Goal: Information Seeking & Learning: Learn about a topic

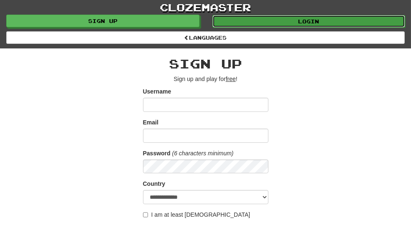
click at [305, 20] on link "Login" at bounding box center [308, 21] width 193 height 13
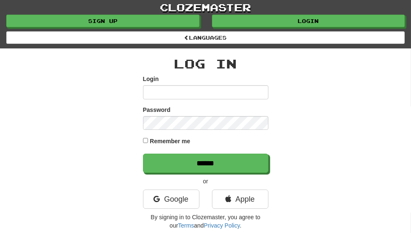
click at [178, 85] on input "Login" at bounding box center [205, 92] width 125 height 14
type input "******"
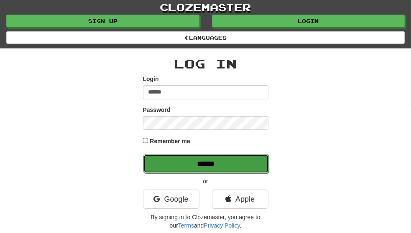
click at [167, 154] on input "******" at bounding box center [205, 163] width 125 height 19
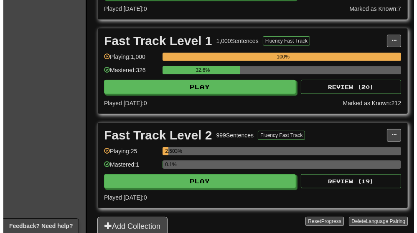
scroll to position [291, 0]
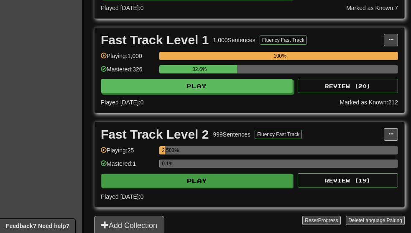
click at [241, 179] on button "Play" at bounding box center [197, 181] width 192 height 14
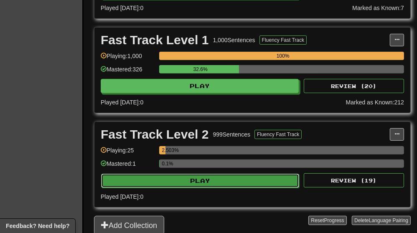
select select "**"
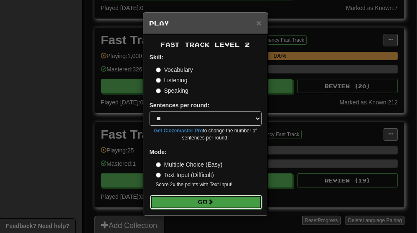
click at [242, 200] on button "Go" at bounding box center [206, 202] width 112 height 14
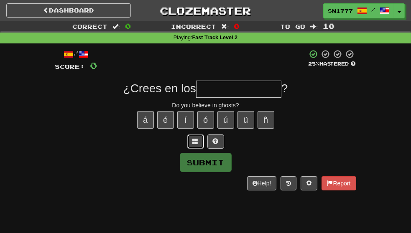
click at [195, 144] on span at bounding box center [196, 141] width 6 height 6
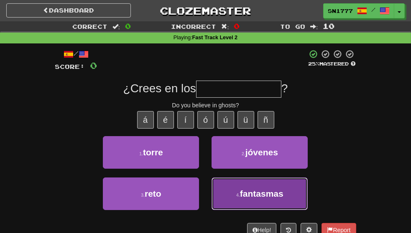
click at [265, 198] on span "fantasmas" at bounding box center [261, 194] width 43 height 10
type input "*********"
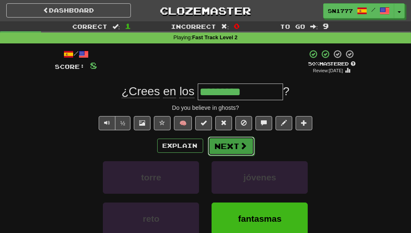
click at [240, 156] on button "Next" at bounding box center [231, 146] width 47 height 19
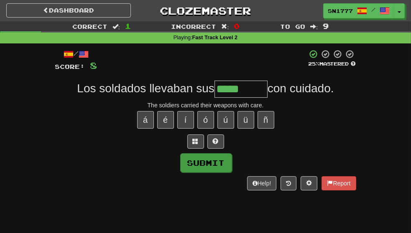
type input "*****"
click at [222, 169] on button "Submit" at bounding box center [206, 162] width 52 height 19
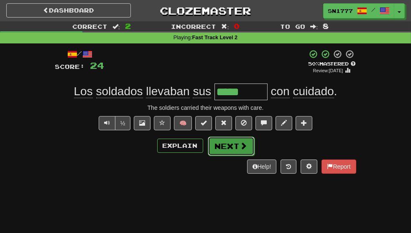
click at [240, 156] on button "Next" at bounding box center [231, 146] width 47 height 19
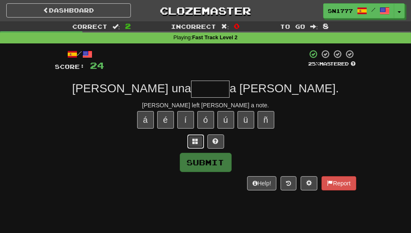
click at [193, 144] on span at bounding box center [196, 141] width 6 height 6
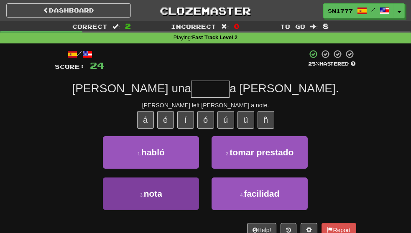
click at [171, 210] on button "3 . nota" at bounding box center [151, 194] width 96 height 33
type input "****"
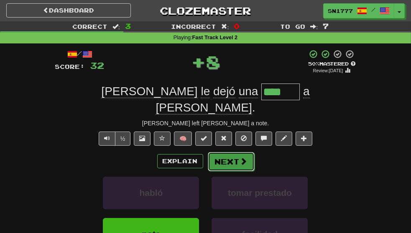
click at [241, 160] on span at bounding box center [244, 161] width 8 height 8
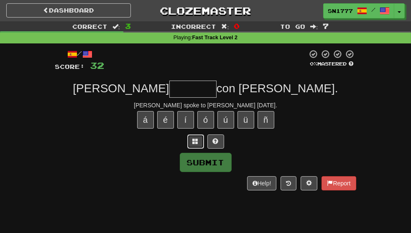
click at [195, 144] on span at bounding box center [196, 141] width 6 height 6
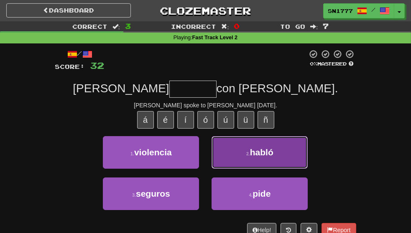
click at [301, 166] on button "2 . habló" at bounding box center [259, 152] width 96 height 33
type input "*****"
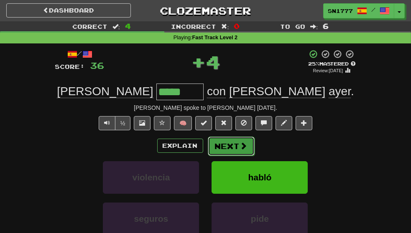
click at [242, 150] on span at bounding box center [244, 146] width 8 height 8
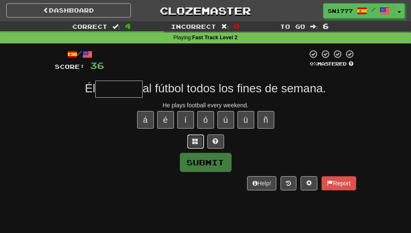
click at [195, 144] on span at bounding box center [196, 141] width 6 height 6
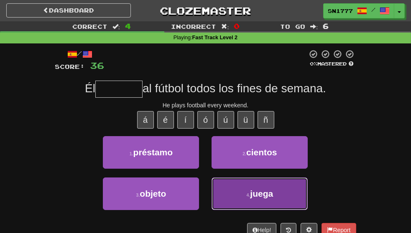
click at [273, 198] on span "juega" at bounding box center [261, 194] width 23 height 10
type input "*****"
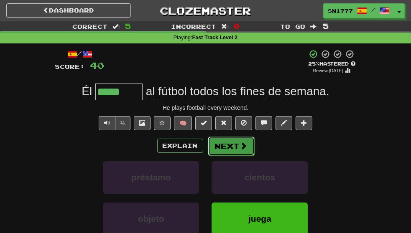
click at [244, 150] on span at bounding box center [244, 146] width 8 height 8
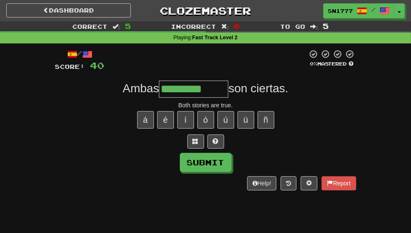
type input "*********"
click at [231, 172] on div "Submit" at bounding box center [205, 162] width 301 height 19
click at [222, 173] on button "Submit" at bounding box center [206, 162] width 52 height 19
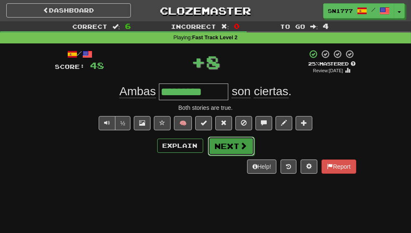
click at [236, 156] on button "Next" at bounding box center [231, 146] width 47 height 19
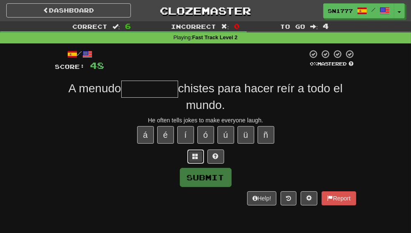
click at [196, 159] on span at bounding box center [196, 156] width 6 height 6
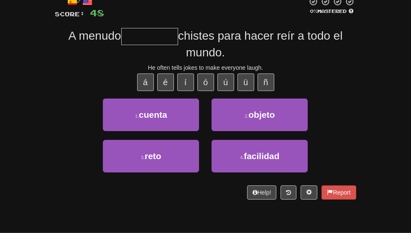
scroll to position [53, 0]
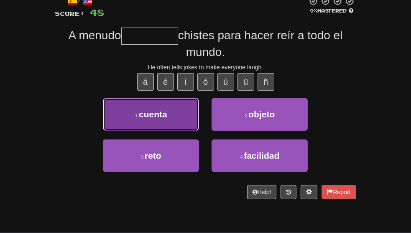
click at [168, 129] on button "1 . cuenta" at bounding box center [151, 114] width 96 height 33
type input "******"
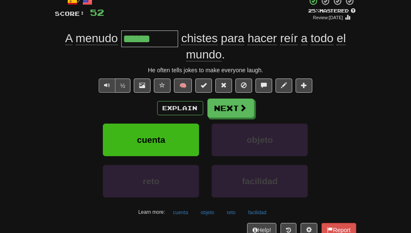
click at [104, 88] on span "Text-to-speech controls" at bounding box center [107, 85] width 6 height 6
click at [240, 118] on button "Next" at bounding box center [231, 108] width 47 height 19
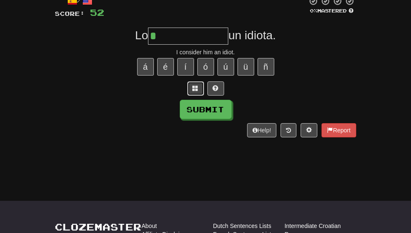
click at [195, 91] on span at bounding box center [196, 88] width 6 height 6
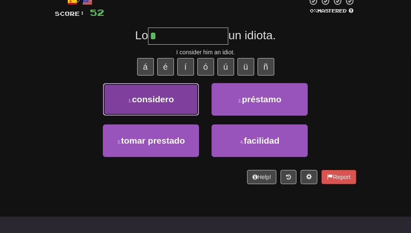
click at [163, 104] on span "considero" at bounding box center [153, 99] width 42 height 10
type input "*********"
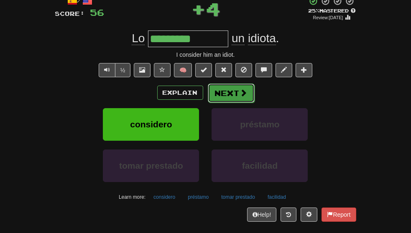
click at [248, 103] on button "Next" at bounding box center [231, 93] width 47 height 19
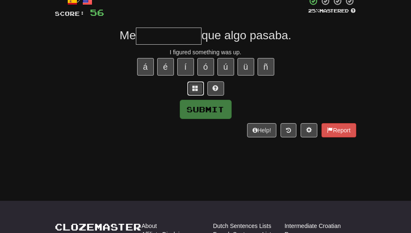
click at [195, 91] on span at bounding box center [196, 88] width 6 height 6
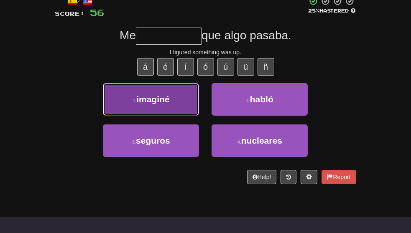
click at [183, 110] on button "1 . imaginé" at bounding box center [151, 99] width 96 height 33
type input "*******"
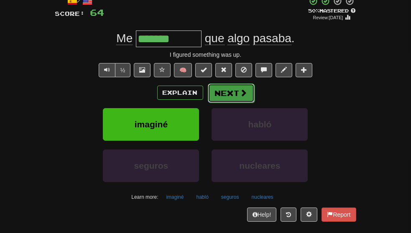
click at [240, 97] on span at bounding box center [244, 93] width 8 height 8
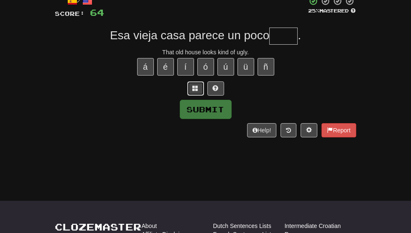
click at [195, 96] on button at bounding box center [195, 88] width 17 height 14
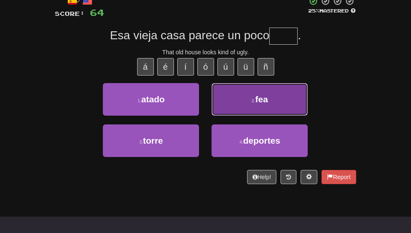
click at [235, 109] on button "2 . fea" at bounding box center [259, 99] width 96 height 33
type input "***"
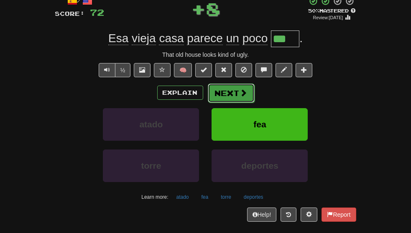
click at [224, 103] on button "Next" at bounding box center [231, 93] width 47 height 19
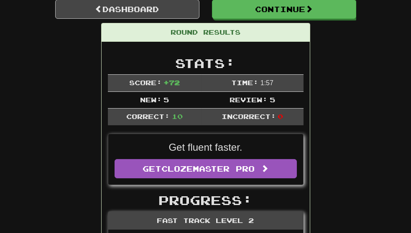
scroll to position [90, 0]
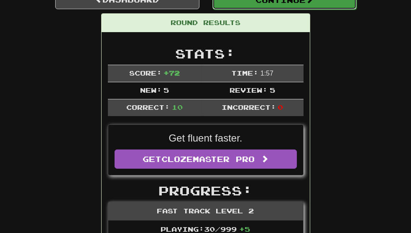
click at [315, 8] on button "Continue" at bounding box center [284, -1] width 144 height 19
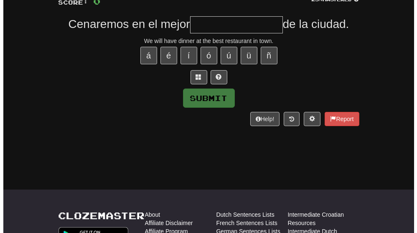
scroll to position [43, 0]
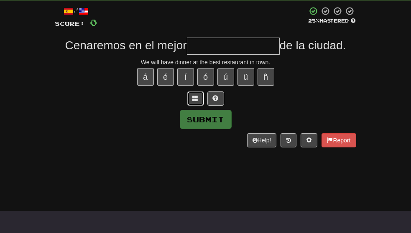
click at [198, 101] on span at bounding box center [196, 98] width 6 height 6
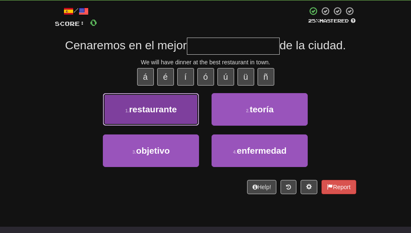
click at [164, 114] on span "restaurante" at bounding box center [153, 109] width 48 height 10
type input "**********"
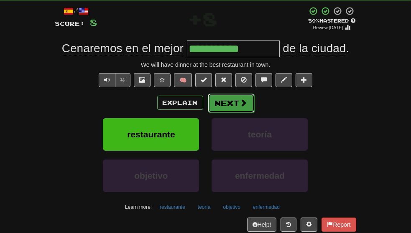
click at [234, 113] on button "Next" at bounding box center [231, 103] width 47 height 19
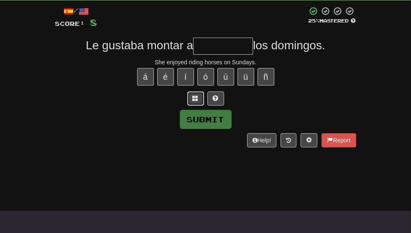
click at [193, 106] on button at bounding box center [195, 98] width 17 height 14
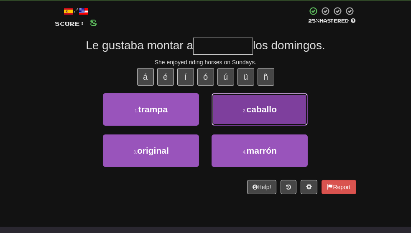
click at [262, 114] on span "caballo" at bounding box center [261, 109] width 30 height 10
type input "*******"
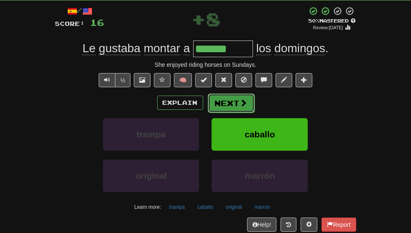
click at [236, 113] on button "Next" at bounding box center [231, 103] width 47 height 19
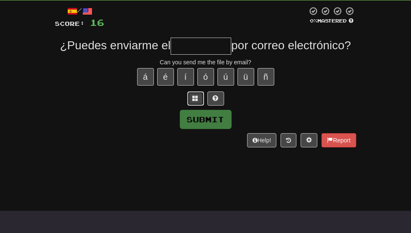
click at [194, 101] on span at bounding box center [196, 98] width 6 height 6
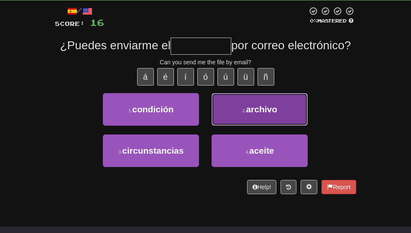
click at [242, 126] on button "2 . archivo" at bounding box center [259, 109] width 96 height 33
type input "*******"
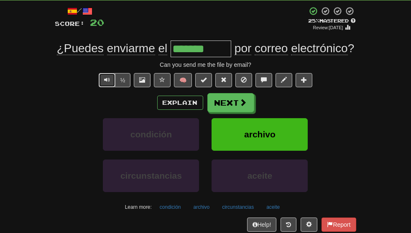
click at [107, 83] on span "Text-to-speech controls" at bounding box center [107, 80] width 6 height 6
click at [233, 113] on button "Next" at bounding box center [231, 103] width 47 height 19
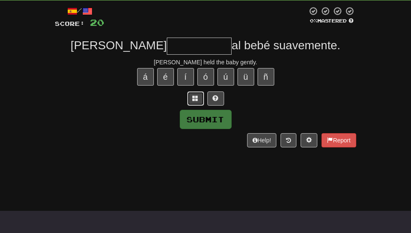
click at [195, 101] on span at bounding box center [196, 98] width 6 height 6
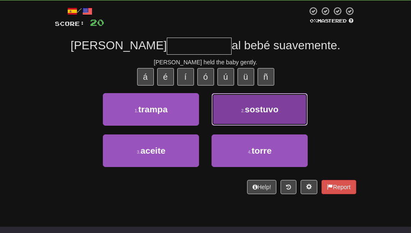
click at [277, 114] on span "sostuvo" at bounding box center [262, 109] width 34 height 10
type input "*******"
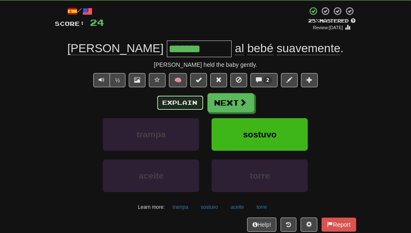
click at [178, 110] on button "Explain" at bounding box center [180, 103] width 46 height 14
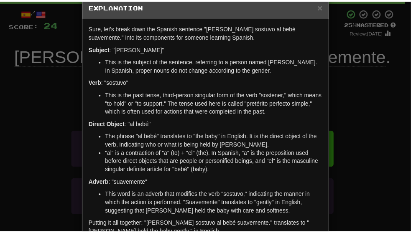
scroll to position [17, 0]
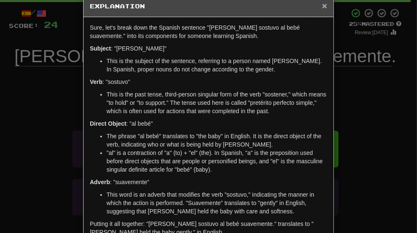
click at [322, 10] on span "×" at bounding box center [324, 6] width 5 height 10
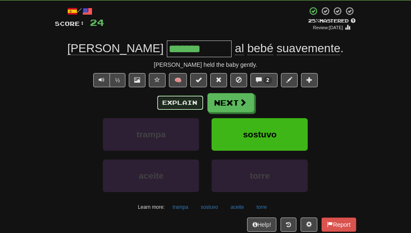
click at [185, 110] on button "Explain" at bounding box center [180, 103] width 46 height 14
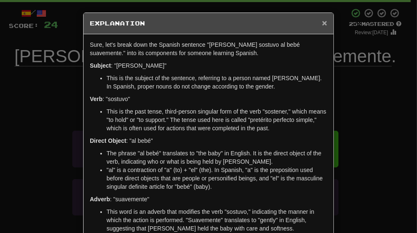
click at [322, 24] on span "×" at bounding box center [324, 23] width 5 height 10
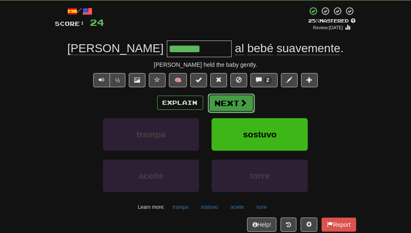
click at [228, 113] on button "Next" at bounding box center [231, 103] width 47 height 19
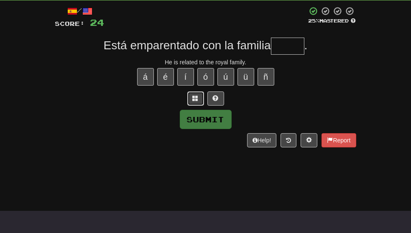
click at [196, 101] on span at bounding box center [196, 98] width 6 height 6
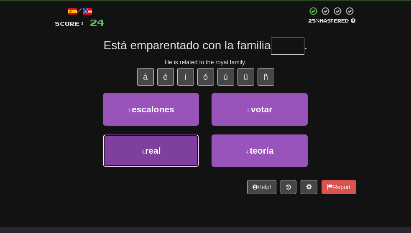
click at [160, 167] on button "3 . real" at bounding box center [151, 151] width 96 height 33
type input "****"
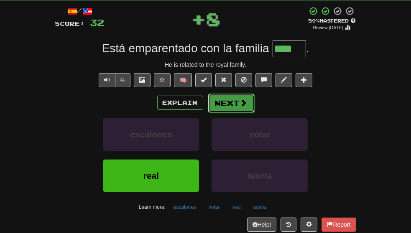
click at [226, 113] on button "Next" at bounding box center [231, 103] width 47 height 19
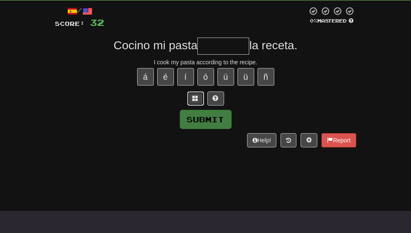
click at [196, 101] on span at bounding box center [196, 98] width 6 height 6
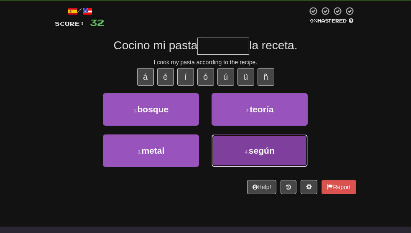
click at [235, 165] on button "4 . según" at bounding box center [259, 151] width 96 height 33
type input "*****"
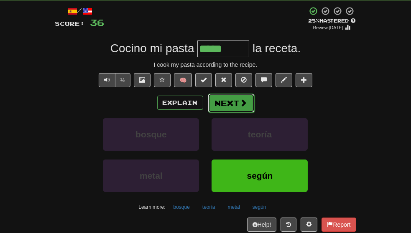
click at [231, 113] on button "Next" at bounding box center [231, 103] width 47 height 19
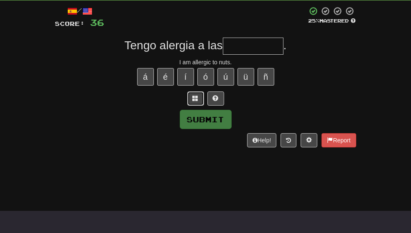
click at [197, 101] on span at bounding box center [196, 98] width 6 height 6
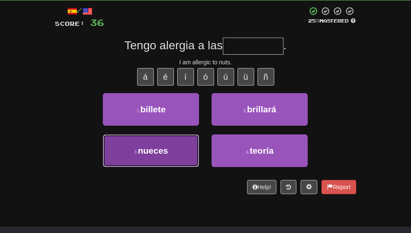
click at [160, 167] on button "3 . nueces" at bounding box center [151, 151] width 96 height 33
type input "******"
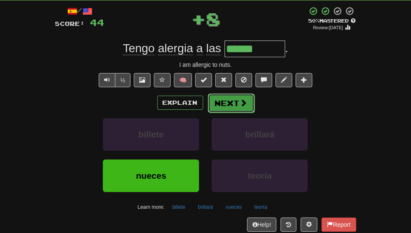
click at [223, 113] on button "Next" at bounding box center [231, 103] width 47 height 19
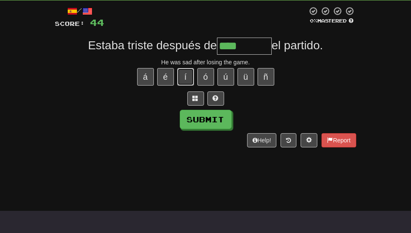
click at [185, 86] on button "í" at bounding box center [185, 77] width 17 height 18
click at [193, 101] on span at bounding box center [196, 98] width 6 height 6
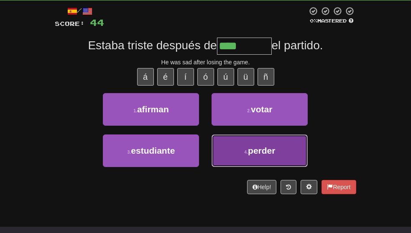
click at [253, 165] on button "4 . perder" at bounding box center [259, 151] width 96 height 33
type input "******"
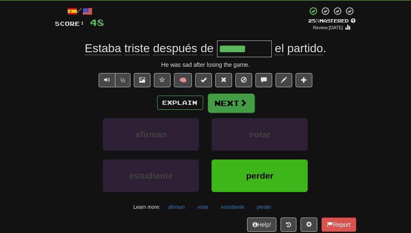
click at [229, 113] on button "Next" at bounding box center [231, 103] width 47 height 19
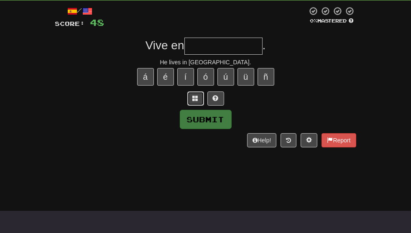
click at [196, 101] on span at bounding box center [196, 98] width 6 height 6
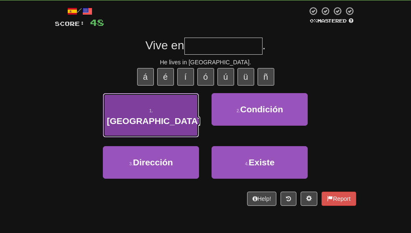
click at [180, 122] on button "1 . Inglaterra" at bounding box center [151, 115] width 96 height 44
type input "**********"
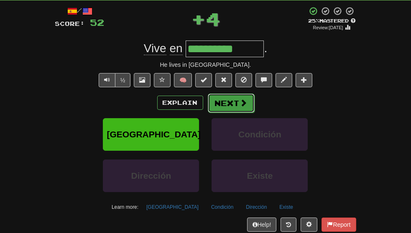
click at [235, 113] on button "Next" at bounding box center [231, 103] width 47 height 19
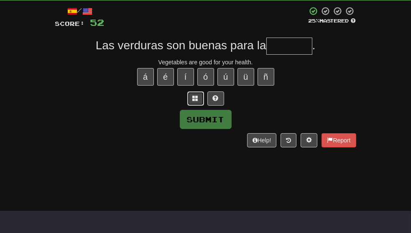
click at [196, 101] on span at bounding box center [196, 98] width 6 height 6
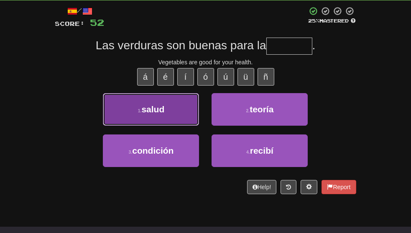
click at [182, 121] on button "1 . salud" at bounding box center [151, 109] width 96 height 33
type input "*****"
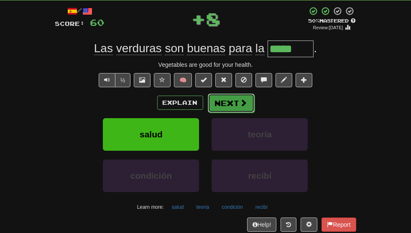
click at [232, 113] on button "Next" at bounding box center [231, 103] width 47 height 19
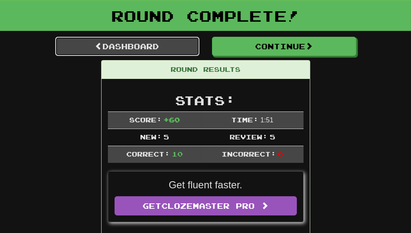
click at [168, 49] on link "Dashboard" at bounding box center [127, 46] width 144 height 19
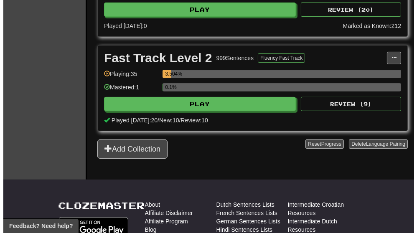
scroll to position [368, 0]
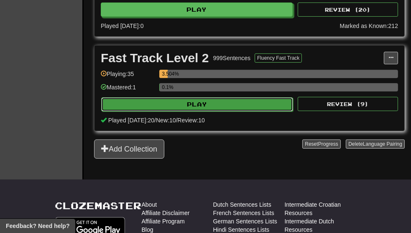
click at [261, 107] on button "Play" at bounding box center [197, 104] width 192 height 14
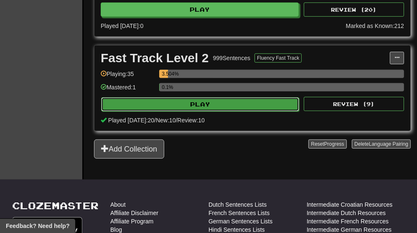
select select "**"
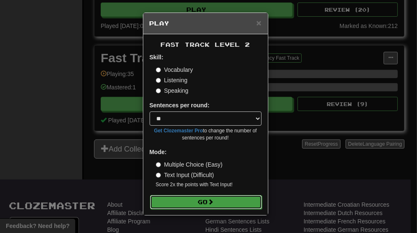
click at [212, 202] on span at bounding box center [211, 202] width 6 height 6
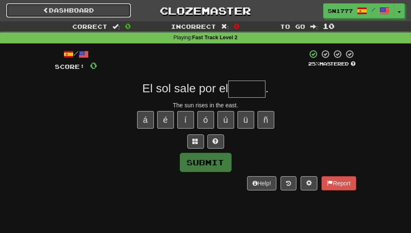
click at [89, 12] on link "Dashboard" at bounding box center [68, 10] width 124 height 14
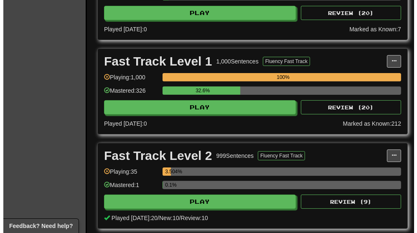
scroll to position [271, 0]
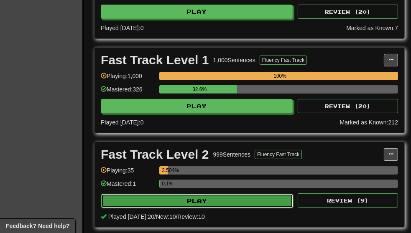
click at [227, 198] on button "Play" at bounding box center [197, 201] width 192 height 14
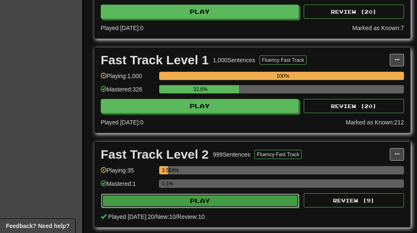
select select "**"
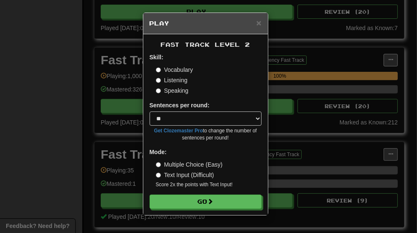
click at [181, 82] on label "Listening" at bounding box center [172, 80] width 32 height 8
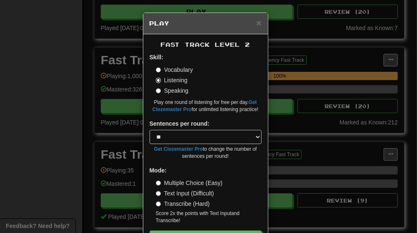
scroll to position [30, 0]
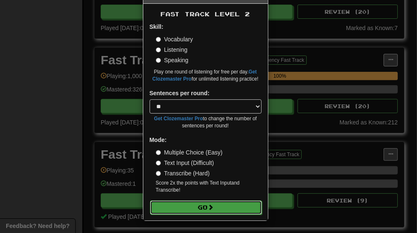
click at [202, 210] on button "Go" at bounding box center [206, 208] width 112 height 14
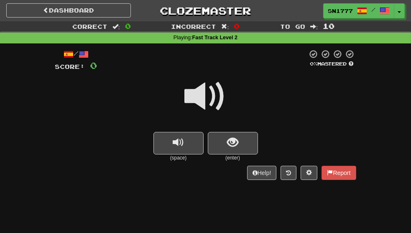
click at [217, 99] on span at bounding box center [206, 97] width 42 height 42
click at [189, 145] on button "replay audio" at bounding box center [178, 143] width 50 height 23
click at [239, 151] on button "show sentence" at bounding box center [233, 143] width 50 height 23
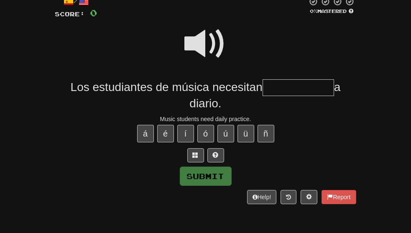
scroll to position [55, 0]
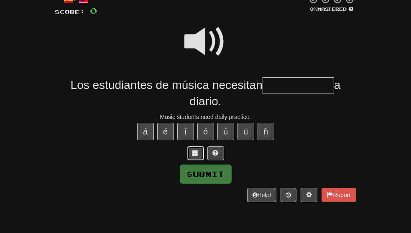
click at [194, 156] on span at bounding box center [196, 153] width 6 height 6
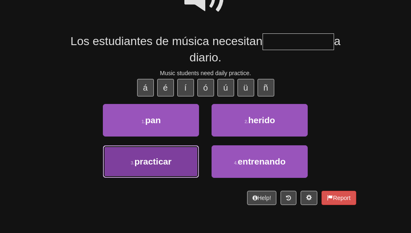
click at [172, 178] on button "3 . practicar" at bounding box center [151, 161] width 96 height 33
type input "*********"
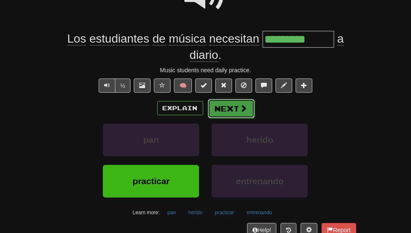
click at [235, 118] on button "Next" at bounding box center [231, 108] width 47 height 19
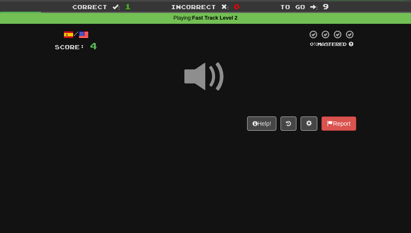
scroll to position [0, 0]
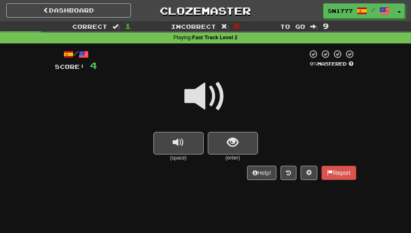
click at [213, 103] on span at bounding box center [206, 97] width 42 height 42
click at [207, 112] on span at bounding box center [206, 97] width 42 height 42
click at [234, 148] on span "show sentence" at bounding box center [232, 142] width 11 height 11
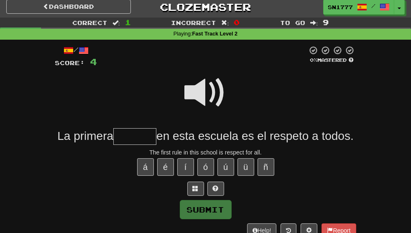
scroll to position [42, 0]
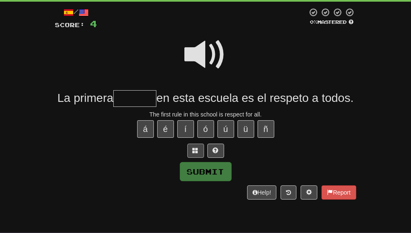
click at [197, 158] on button at bounding box center [195, 151] width 17 height 14
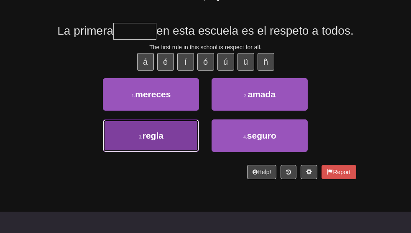
click at [181, 152] on button "3 . [PERSON_NAME]" at bounding box center [151, 135] width 96 height 33
type input "*****"
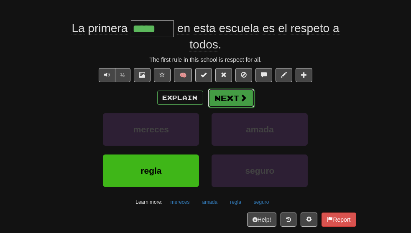
click at [246, 108] on button "Next" at bounding box center [231, 98] width 47 height 19
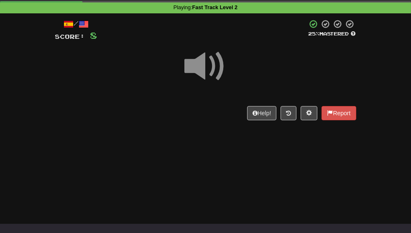
scroll to position [30, 0]
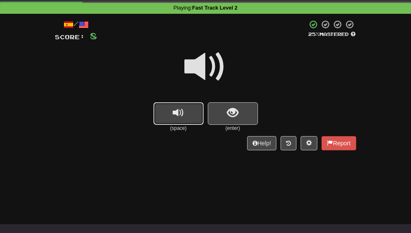
click at [190, 115] on button "replay audio" at bounding box center [178, 113] width 50 height 23
click at [187, 116] on button "replay audio" at bounding box center [178, 113] width 50 height 23
click at [228, 132] on small "(enter)" at bounding box center [233, 128] width 50 height 7
click at [236, 113] on span "show sentence" at bounding box center [232, 112] width 11 height 11
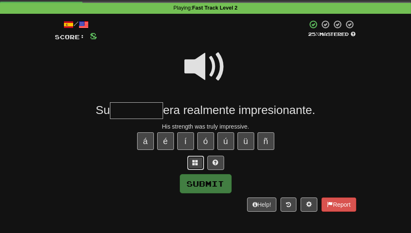
click at [195, 165] on span at bounding box center [196, 163] width 6 height 6
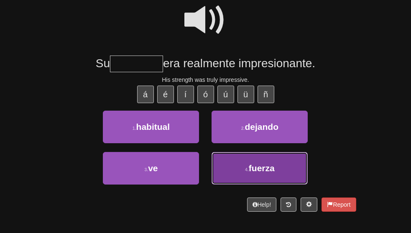
click at [243, 182] on button "4 . fuerza" at bounding box center [259, 168] width 96 height 33
type input "******"
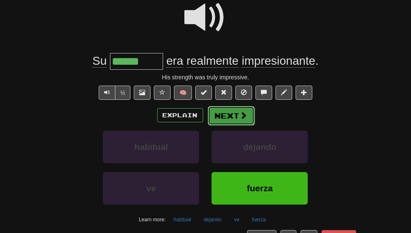
click at [231, 125] on button "Next" at bounding box center [231, 115] width 47 height 19
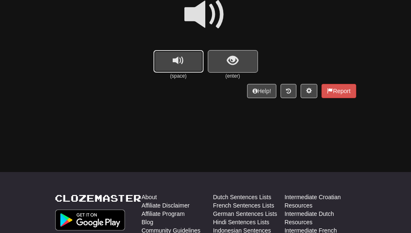
click at [181, 62] on span "replay audio" at bounding box center [178, 60] width 11 height 11
click at [182, 63] on span "replay audio" at bounding box center [178, 60] width 11 height 11
click at [227, 63] on span "show sentence" at bounding box center [232, 60] width 11 height 11
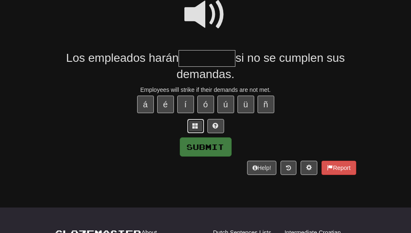
click at [195, 129] on span at bounding box center [196, 126] width 6 height 6
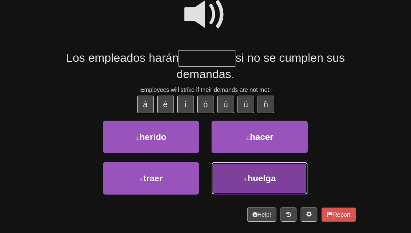
click at [236, 195] on button "4 . huelga" at bounding box center [259, 178] width 96 height 33
type input "******"
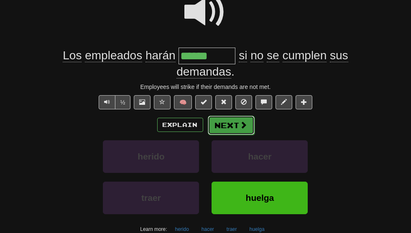
click at [226, 135] on button "Next" at bounding box center [231, 125] width 47 height 19
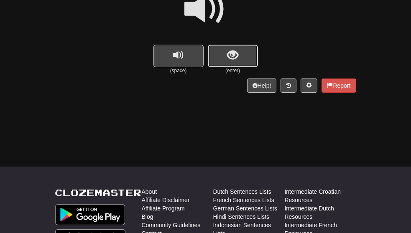
click at [235, 61] on span "show sentence" at bounding box center [232, 55] width 11 height 11
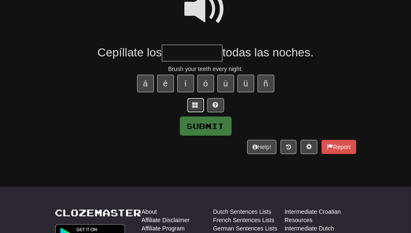
click at [197, 108] on span at bounding box center [196, 105] width 6 height 6
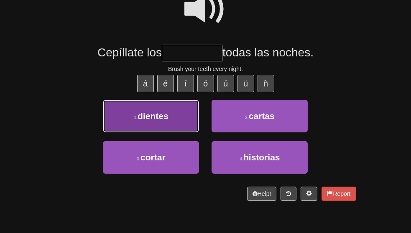
click at [180, 132] on button "1 . dientes" at bounding box center [151, 116] width 96 height 33
type input "*******"
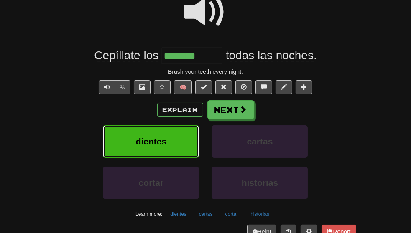
scroll to position [93, 0]
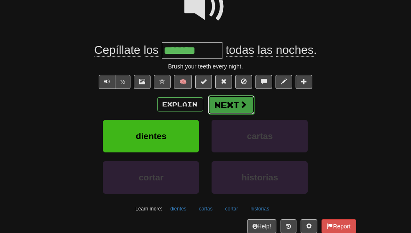
click at [231, 114] on button "Next" at bounding box center [231, 104] width 47 height 19
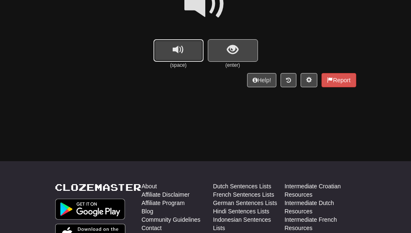
click at [186, 54] on button "replay audio" at bounding box center [178, 50] width 50 height 23
click at [248, 53] on button "show sentence" at bounding box center [233, 50] width 50 height 23
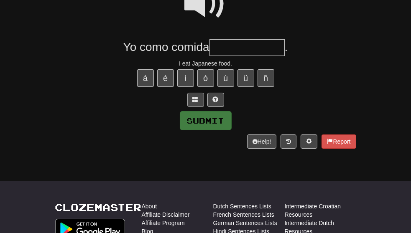
click at [194, 102] on span at bounding box center [196, 100] width 6 height 6
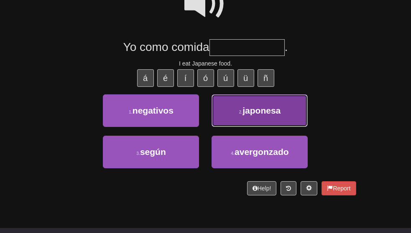
click at [249, 114] on button "2 . japonesa" at bounding box center [259, 110] width 96 height 33
type input "********"
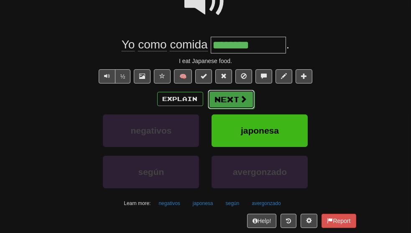
click at [231, 109] on button "Next" at bounding box center [231, 99] width 47 height 19
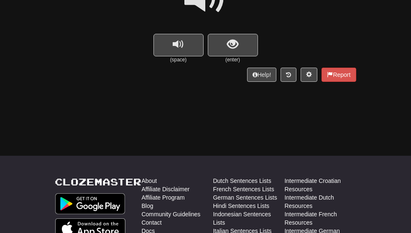
click at [234, 50] on span "show sentence" at bounding box center [232, 44] width 11 height 11
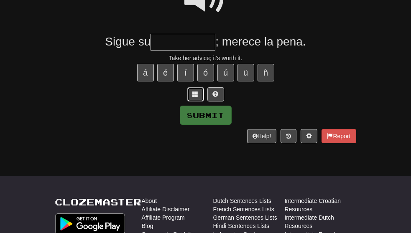
click at [195, 97] on span at bounding box center [196, 94] width 6 height 6
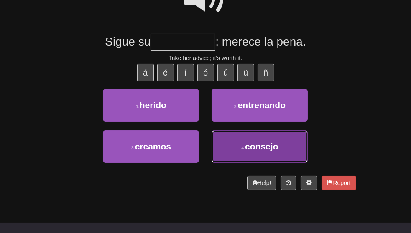
click at [236, 163] on button "4 . consejo" at bounding box center [259, 146] width 96 height 33
type input "*******"
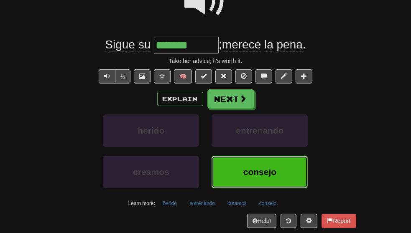
scroll to position [104, 0]
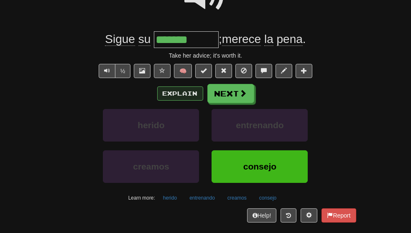
click at [191, 101] on button "Explain" at bounding box center [180, 93] width 46 height 14
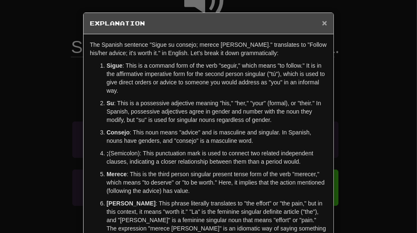
click at [322, 20] on span "×" at bounding box center [324, 23] width 5 height 10
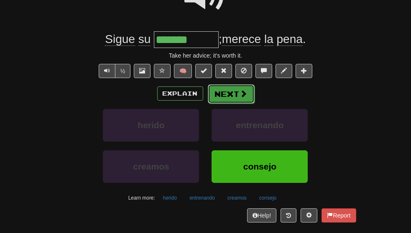
click at [240, 97] on span at bounding box center [244, 94] width 8 height 8
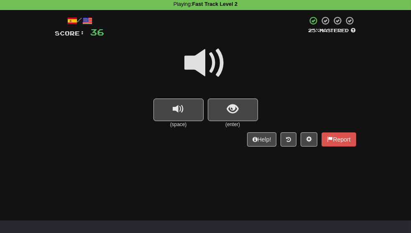
scroll to position [30, 0]
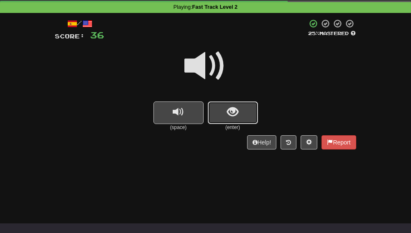
click at [230, 124] on button "show sentence" at bounding box center [233, 113] width 50 height 23
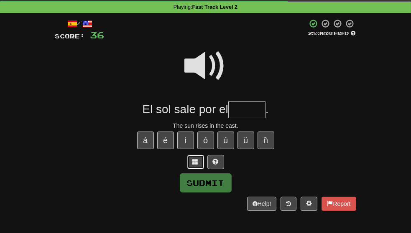
click at [193, 165] on span at bounding box center [196, 162] width 6 height 6
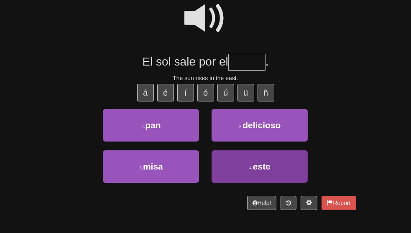
click at [242, 180] on button "4 . este" at bounding box center [259, 166] width 96 height 33
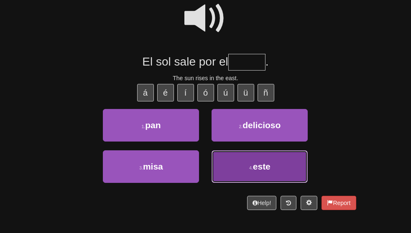
type input "****"
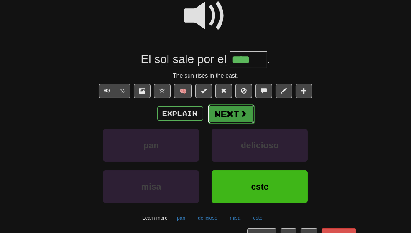
click at [248, 124] on button "Next" at bounding box center [231, 113] width 47 height 19
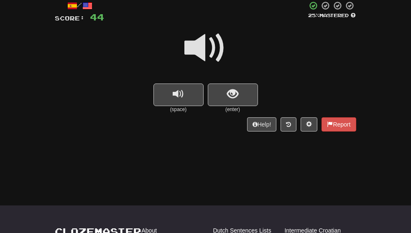
scroll to position [47, 0]
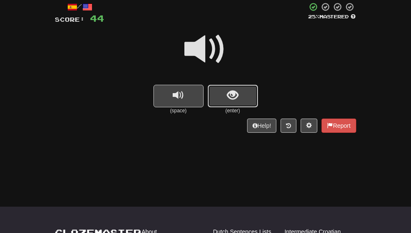
click at [242, 101] on button "show sentence" at bounding box center [233, 96] width 50 height 23
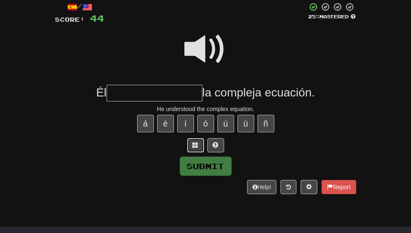
click at [196, 148] on span at bounding box center [196, 145] width 6 height 6
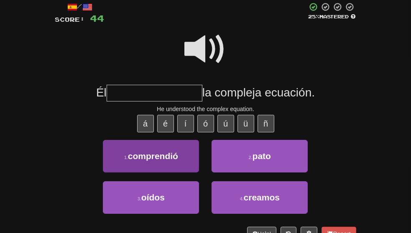
click at [183, 169] on button "1 . comprendió" at bounding box center [151, 156] width 96 height 33
type input "**********"
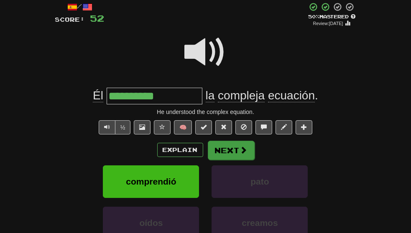
click at [240, 154] on span at bounding box center [244, 150] width 8 height 8
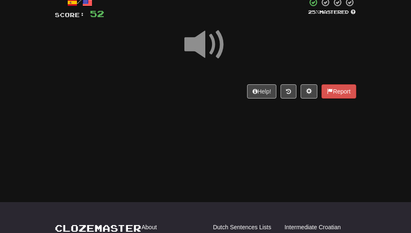
scroll to position [52, 0]
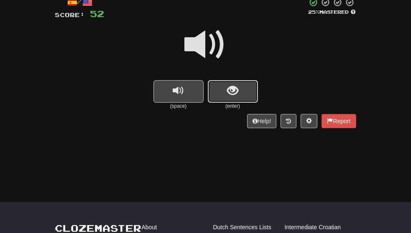
click at [236, 92] on span "show sentence" at bounding box center [232, 90] width 11 height 11
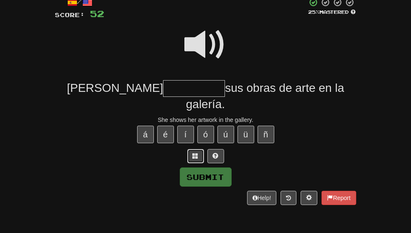
click at [195, 153] on span at bounding box center [196, 156] width 6 height 6
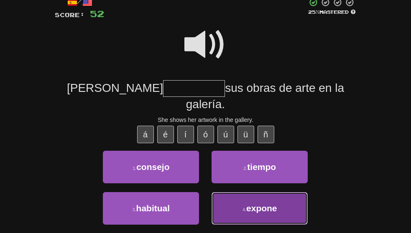
click at [240, 205] on button "4 . expone" at bounding box center [259, 208] width 96 height 33
type input "******"
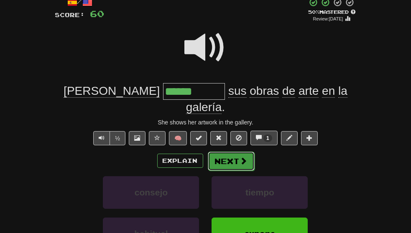
click at [241, 157] on span at bounding box center [244, 161] width 8 height 8
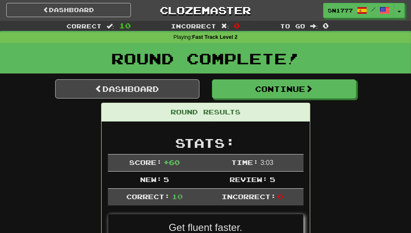
scroll to position [0, 0]
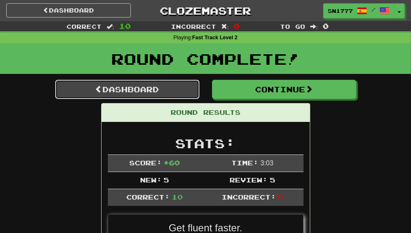
click at [135, 89] on link "Dashboard" at bounding box center [127, 89] width 144 height 19
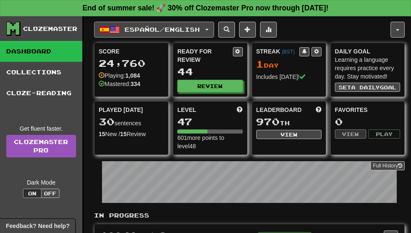
click at [190, 30] on span "Español / English" at bounding box center [162, 29] width 75 height 7
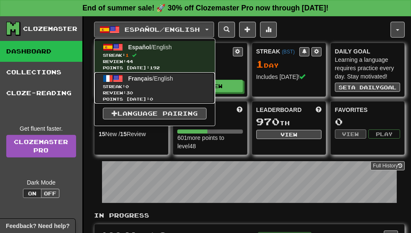
click at [168, 90] on span "Review: 30" at bounding box center [155, 93] width 104 height 6
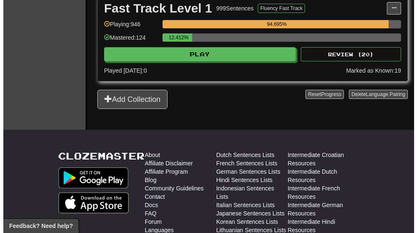
scroll to position [298, 0]
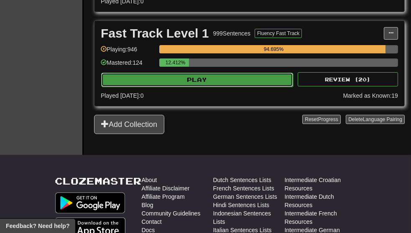
click at [236, 76] on button "Play" at bounding box center [197, 80] width 192 height 14
select select "**"
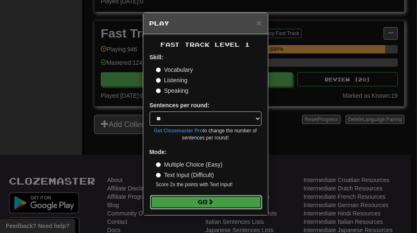
click at [155, 200] on button "Go" at bounding box center [206, 202] width 112 height 14
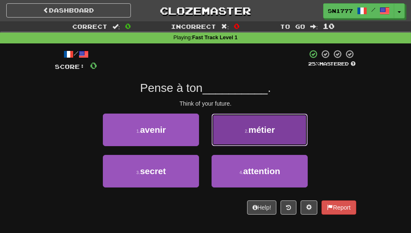
click at [262, 146] on button "2 . métier" at bounding box center [259, 130] width 96 height 33
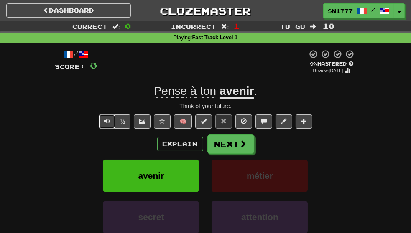
click at [109, 124] on span "Text-to-speech controls" at bounding box center [107, 121] width 6 height 6
click at [106, 124] on span "Text-to-speech controls" at bounding box center [107, 121] width 6 height 6
click at [236, 151] on button "Next" at bounding box center [231, 144] width 47 height 19
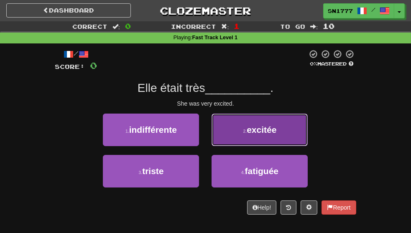
click at [251, 135] on button "2 . excitée" at bounding box center [259, 130] width 96 height 33
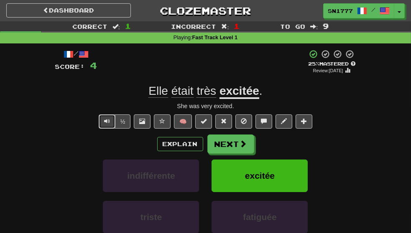
click at [109, 124] on span "Text-to-speech controls" at bounding box center [107, 121] width 6 height 6
click at [104, 124] on span "Text-to-speech controls" at bounding box center [107, 121] width 6 height 6
click at [105, 124] on span "Text-to-speech controls" at bounding box center [107, 121] width 6 height 6
click at [107, 128] on button "Text-to-speech controls" at bounding box center [107, 121] width 17 height 14
click at [107, 124] on span "Text-to-speech controls" at bounding box center [107, 121] width 6 height 6
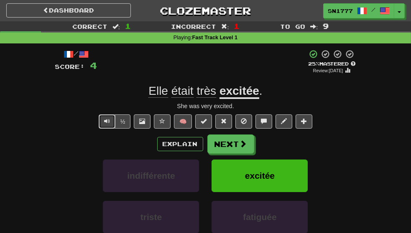
click at [108, 124] on span "Text-to-speech controls" at bounding box center [107, 121] width 6 height 6
click at [217, 154] on button "Next" at bounding box center [231, 144] width 47 height 19
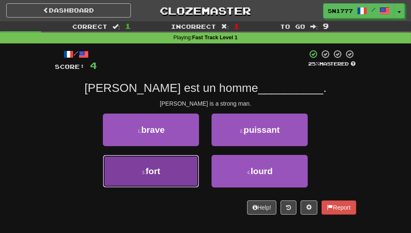
click at [154, 187] on button "3 . fort" at bounding box center [151, 171] width 96 height 33
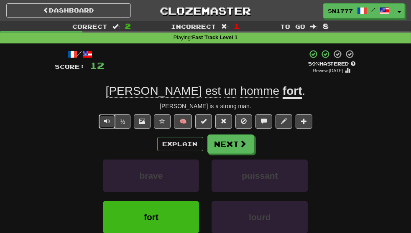
click at [108, 124] on span "Text-to-speech controls" at bounding box center [107, 121] width 6 height 6
click at [105, 124] on span "Text-to-speech controls" at bounding box center [107, 121] width 6 height 6
click at [104, 129] on button "Text-to-speech controls" at bounding box center [107, 121] width 17 height 14
click at [224, 154] on button "Next" at bounding box center [231, 144] width 47 height 19
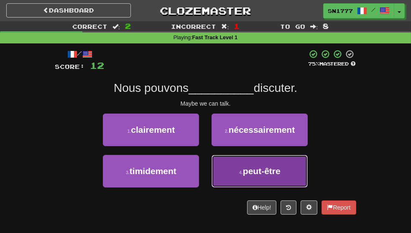
click at [243, 188] on button "4 . peut-être" at bounding box center [259, 171] width 96 height 33
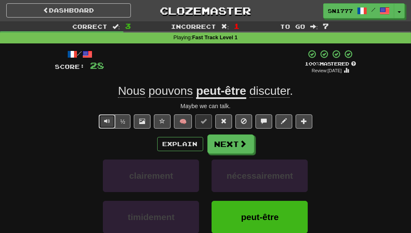
click at [104, 124] on span "Text-to-speech controls" at bounding box center [107, 121] width 6 height 6
click at [109, 129] on button "Text-to-speech controls" at bounding box center [107, 121] width 17 height 14
click at [107, 124] on span "Text-to-speech controls" at bounding box center [107, 121] width 6 height 6
click at [109, 129] on button "Text-to-speech controls" at bounding box center [107, 121] width 17 height 14
click at [109, 124] on span "Text-to-speech controls" at bounding box center [107, 121] width 6 height 6
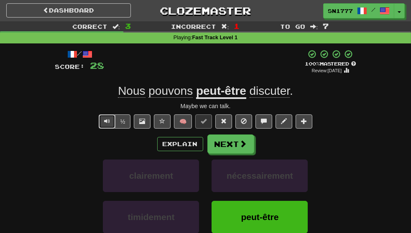
click at [109, 129] on button "Text-to-speech controls" at bounding box center [107, 121] width 17 height 14
click at [228, 154] on button "Next" at bounding box center [231, 144] width 47 height 19
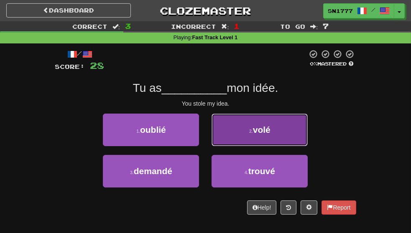
click at [264, 146] on button "2 . volé" at bounding box center [259, 130] width 96 height 33
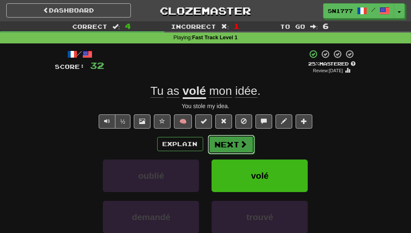
click at [243, 148] on span at bounding box center [244, 144] width 8 height 8
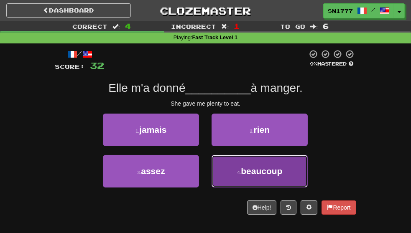
click at [244, 185] on button "4 . beaucoup" at bounding box center [259, 171] width 96 height 33
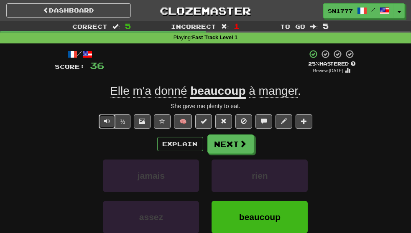
click at [106, 124] on span "Text-to-speech controls" at bounding box center [107, 121] width 6 height 6
click at [107, 124] on span "Text-to-speech controls" at bounding box center [107, 121] width 6 height 6
click at [223, 154] on button "Next" at bounding box center [231, 144] width 47 height 19
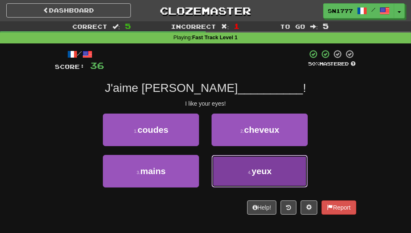
click at [248, 188] on button "4 . yeux" at bounding box center [259, 171] width 96 height 33
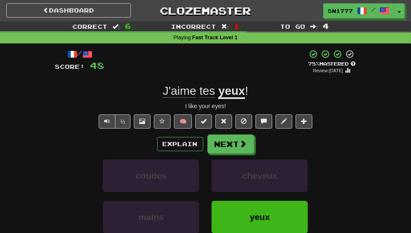
click at [105, 143] on div "/ Score: 48 + 12 75 % Mastered Review: [DATE] J'aime tes yeux ! I like your eye…" at bounding box center [205, 161] width 301 height 224
click at [104, 129] on button "Text-to-speech controls" at bounding box center [107, 121] width 17 height 14
click at [103, 129] on button "Text-to-speech controls" at bounding box center [107, 121] width 17 height 14
click at [107, 124] on span "Text-to-speech controls" at bounding box center [107, 121] width 6 height 6
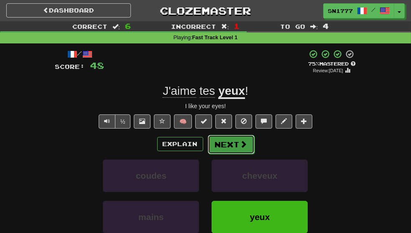
click at [219, 154] on button "Next" at bounding box center [231, 144] width 47 height 19
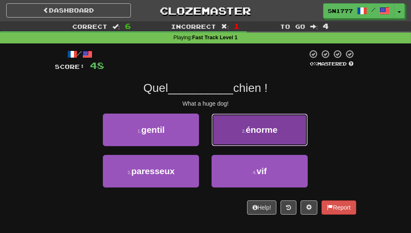
click at [246, 146] on button "2 . énorme" at bounding box center [259, 130] width 96 height 33
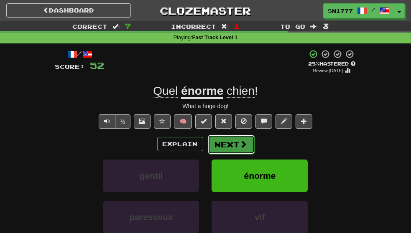
click at [236, 151] on button "Next" at bounding box center [231, 144] width 47 height 19
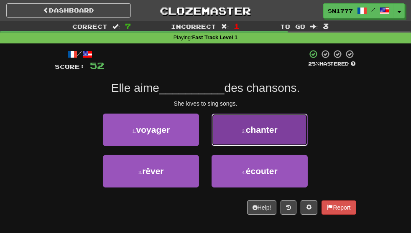
click at [262, 146] on button "2 . chanter" at bounding box center [259, 130] width 96 height 33
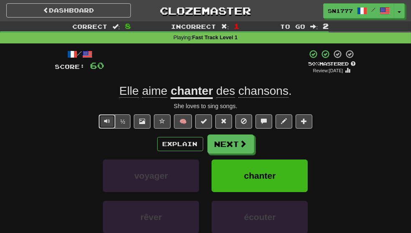
click at [108, 124] on span "Text-to-speech controls" at bounding box center [107, 121] width 6 height 6
click at [226, 154] on button "Next" at bounding box center [231, 144] width 47 height 19
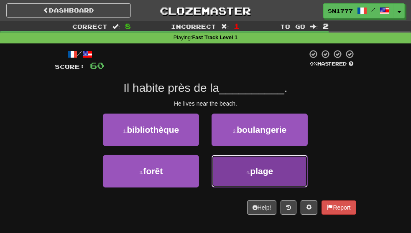
click at [251, 188] on button "4 . plage" at bounding box center [259, 171] width 96 height 33
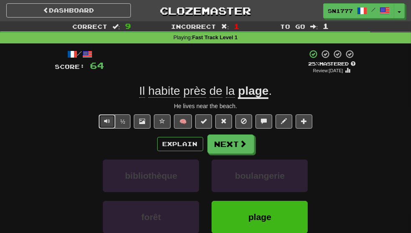
click at [103, 129] on button "Text-to-speech controls" at bounding box center [107, 121] width 17 height 14
click at [105, 124] on span "Text-to-speech controls" at bounding box center [107, 121] width 6 height 6
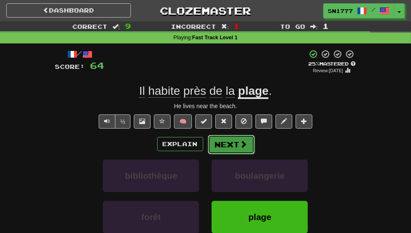
click at [229, 154] on button "Next" at bounding box center [231, 144] width 47 height 19
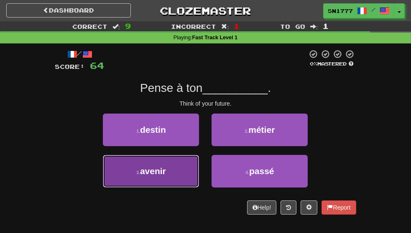
click at [166, 182] on button "3 . avenir" at bounding box center [151, 171] width 96 height 33
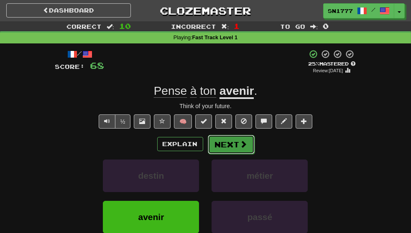
click at [218, 154] on button "Next" at bounding box center [231, 144] width 47 height 19
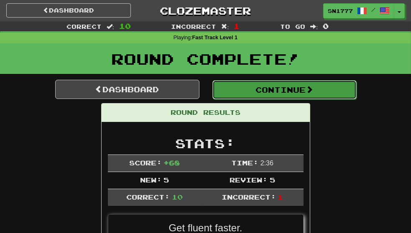
click at [315, 97] on button "Continue" at bounding box center [284, 89] width 144 height 19
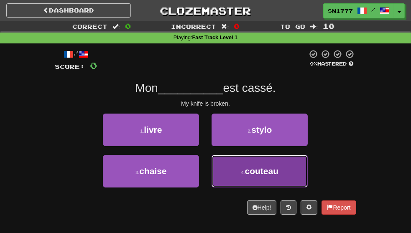
click at [307, 188] on button "4 . couteau" at bounding box center [259, 171] width 96 height 33
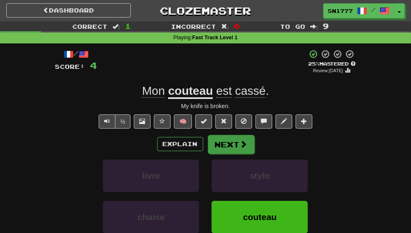
click at [241, 154] on button "Next" at bounding box center [231, 144] width 47 height 19
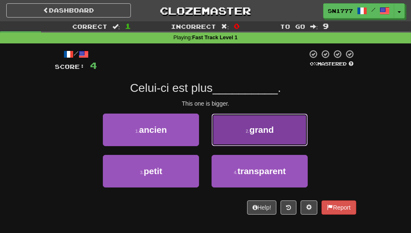
click at [303, 145] on button "2 . grand" at bounding box center [259, 130] width 96 height 33
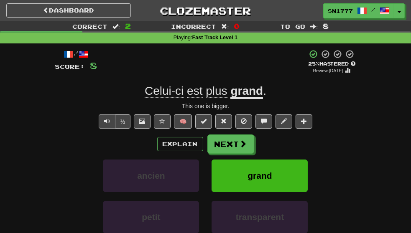
click at [105, 124] on span "Text-to-speech controls" at bounding box center [107, 121] width 6 height 6
click at [107, 124] on span "Text-to-speech controls" at bounding box center [107, 121] width 6 height 6
click at [108, 124] on span "Text-to-speech controls" at bounding box center [107, 121] width 6 height 6
click at [235, 154] on button "Next" at bounding box center [231, 144] width 47 height 19
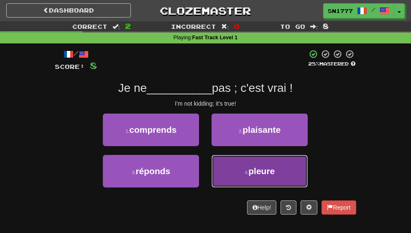
click at [274, 176] on span "pleure" at bounding box center [261, 171] width 26 height 10
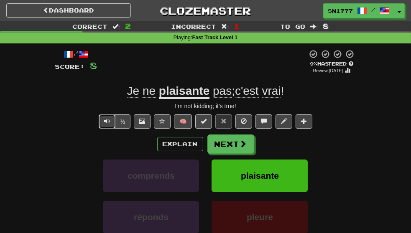
click at [107, 124] on span "Text-to-speech controls" at bounding box center [107, 121] width 6 height 6
click at [108, 124] on span "Text-to-speech controls" at bounding box center [107, 121] width 6 height 6
click at [107, 124] on span "Text-to-speech controls" at bounding box center [107, 121] width 6 height 6
click at [102, 129] on button "Text-to-speech controls" at bounding box center [107, 121] width 17 height 14
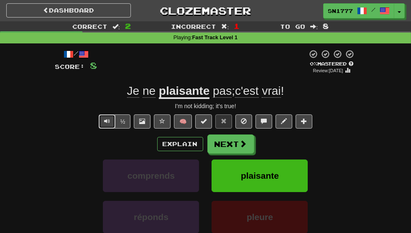
click at [102, 129] on button "Text-to-speech controls" at bounding box center [107, 121] width 17 height 14
click at [106, 124] on span "Text-to-speech controls" at bounding box center [107, 121] width 6 height 6
click at [238, 154] on button "Next" at bounding box center [231, 144] width 47 height 19
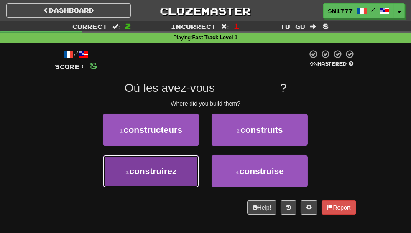
click at [174, 188] on button "3 . construirez" at bounding box center [151, 171] width 96 height 33
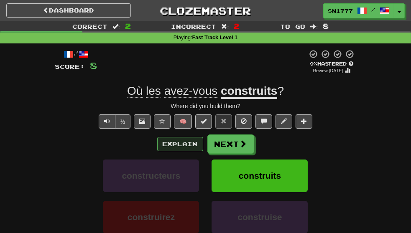
click at [182, 151] on button "Explain" at bounding box center [180, 144] width 46 height 14
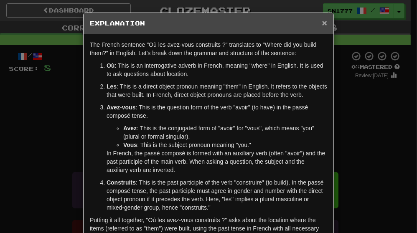
click at [322, 23] on span "×" at bounding box center [324, 23] width 5 height 10
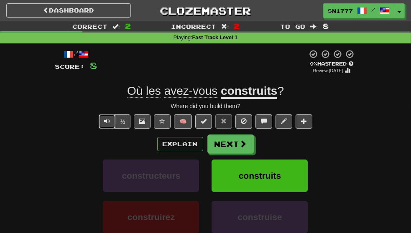
click at [106, 124] on span "Text-to-speech controls" at bounding box center [107, 121] width 6 height 6
click at [107, 124] on span "Text-to-speech controls" at bounding box center [107, 121] width 6 height 6
click at [235, 154] on button "Next" at bounding box center [231, 144] width 47 height 19
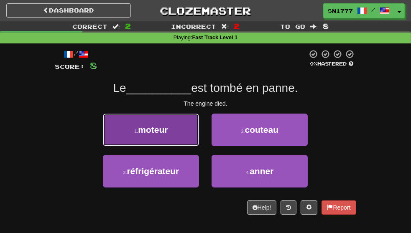
click at [166, 146] on button "1 . moteur" at bounding box center [151, 130] width 96 height 33
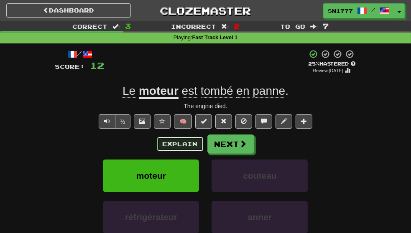
click at [180, 151] on button "Explain" at bounding box center [180, 144] width 46 height 14
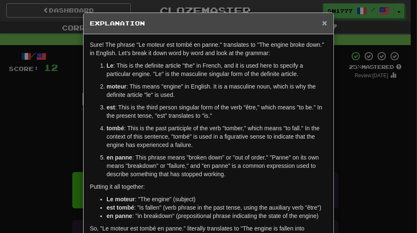
click at [322, 22] on span "×" at bounding box center [324, 23] width 5 height 10
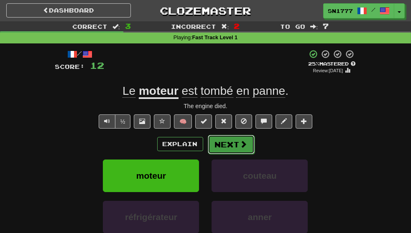
click at [240, 154] on button "Next" at bounding box center [231, 144] width 47 height 19
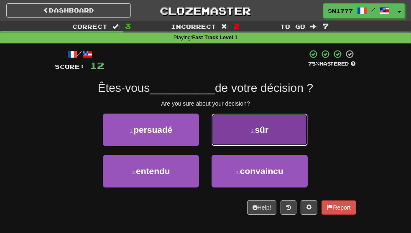
click at [269, 135] on span "sûr" at bounding box center [262, 130] width 14 height 10
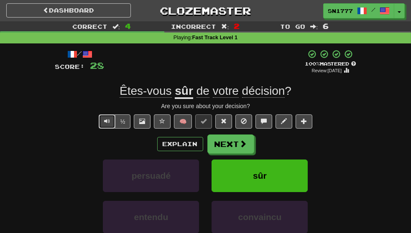
click at [109, 124] on span "Text-to-speech controls" at bounding box center [107, 121] width 6 height 6
click at [234, 154] on button "Next" at bounding box center [231, 144] width 47 height 19
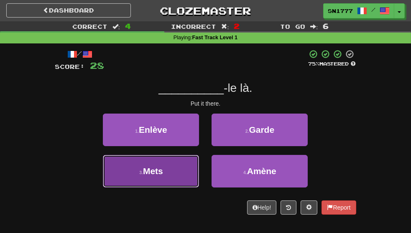
click at [173, 188] on button "3 . Mets" at bounding box center [151, 171] width 96 height 33
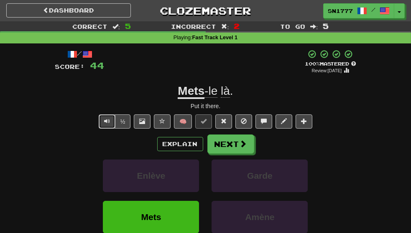
click at [107, 124] on span "Text-to-speech controls" at bounding box center [107, 121] width 6 height 6
click at [234, 151] on button "Next" at bounding box center [231, 144] width 47 height 19
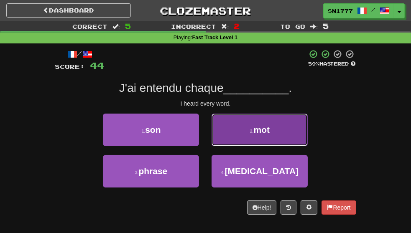
click at [253, 142] on button "2 . mot" at bounding box center [259, 130] width 96 height 33
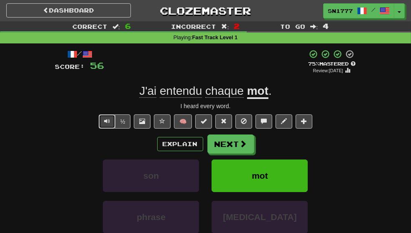
click at [102, 129] on button "Text-to-speech controls" at bounding box center [107, 121] width 17 height 14
click at [107, 124] on span "Text-to-speech controls" at bounding box center [107, 121] width 6 height 6
click at [111, 129] on button "Text-to-speech controls" at bounding box center [107, 121] width 17 height 14
click at [107, 124] on span "Text-to-speech controls" at bounding box center [107, 121] width 6 height 6
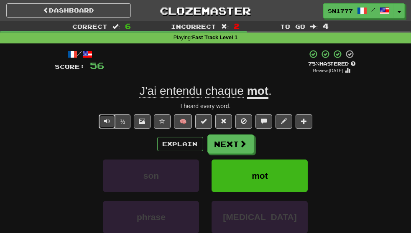
click at [101, 129] on button "Text-to-speech controls" at bounding box center [107, 121] width 17 height 14
click at [241, 154] on button "Next" at bounding box center [231, 144] width 47 height 19
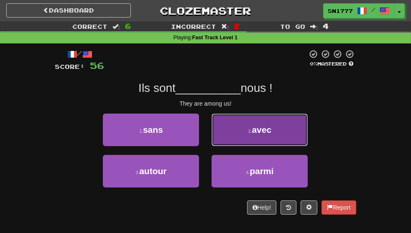
click at [271, 135] on span "avec" at bounding box center [261, 130] width 20 height 10
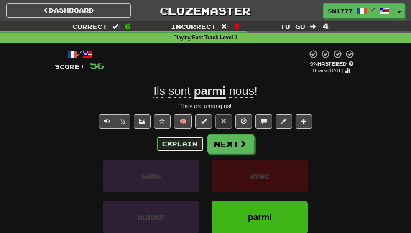
click at [185, 151] on button "Explain" at bounding box center [180, 144] width 46 height 14
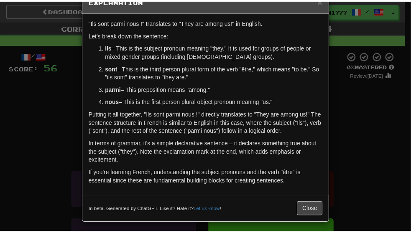
scroll to position [24, 0]
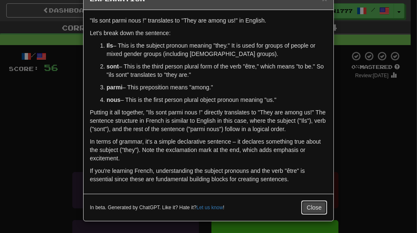
click at [315, 207] on button "Close" at bounding box center [314, 208] width 26 height 14
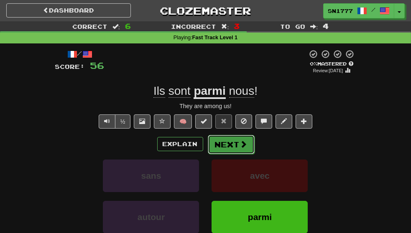
click at [234, 154] on button "Next" at bounding box center [231, 144] width 47 height 19
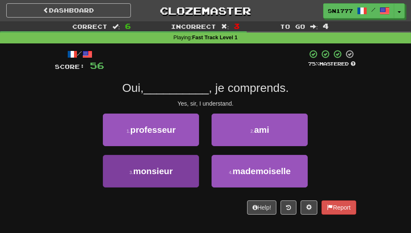
click at [163, 176] on span "monsieur" at bounding box center [153, 171] width 40 height 10
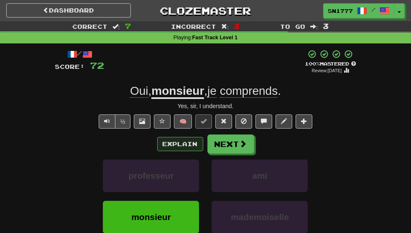
click at [180, 151] on button "Explain" at bounding box center [180, 144] width 46 height 14
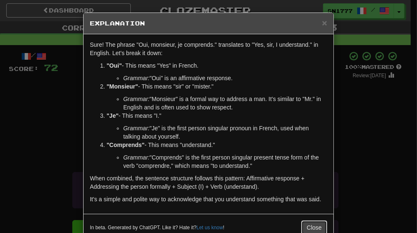
click at [309, 229] on button "Close" at bounding box center [314, 228] width 26 height 14
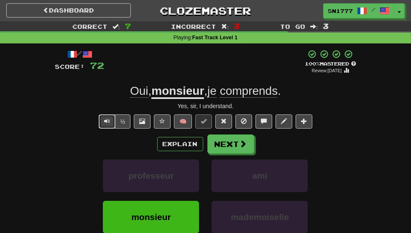
click at [104, 124] on span "Text-to-speech controls" at bounding box center [107, 121] width 6 height 6
click at [107, 124] on span "Text-to-speech controls" at bounding box center [107, 121] width 6 height 6
click at [235, 154] on button "Next" at bounding box center [231, 144] width 47 height 19
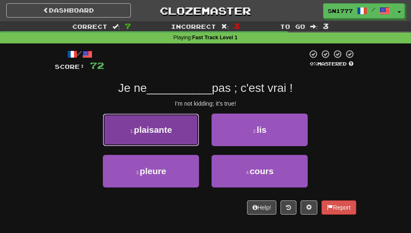
click at [166, 146] on button "1 . plaisante" at bounding box center [151, 130] width 96 height 33
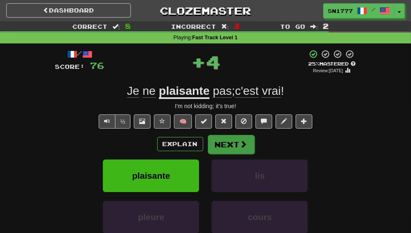
click at [237, 154] on button "Next" at bounding box center [231, 144] width 47 height 19
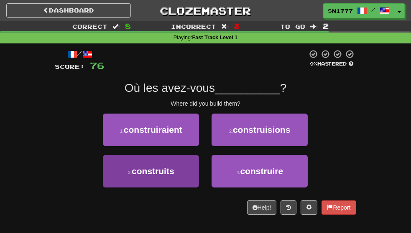
click at [173, 187] on button "3 . construits" at bounding box center [151, 171] width 96 height 33
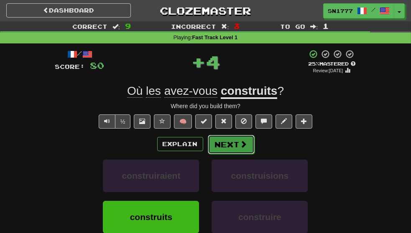
click at [234, 154] on button "Next" at bounding box center [231, 144] width 47 height 19
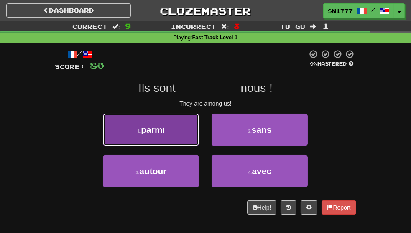
click at [177, 146] on button "1 . parmi" at bounding box center [151, 130] width 96 height 33
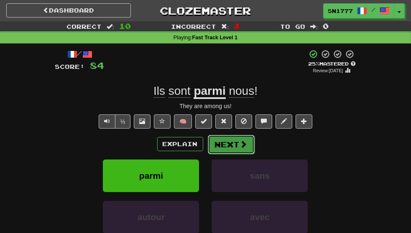
click at [239, 154] on button "Next" at bounding box center [231, 144] width 47 height 19
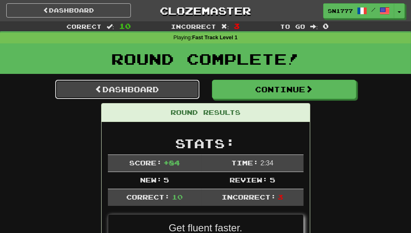
click at [137, 87] on link "Dashboard" at bounding box center [127, 89] width 144 height 19
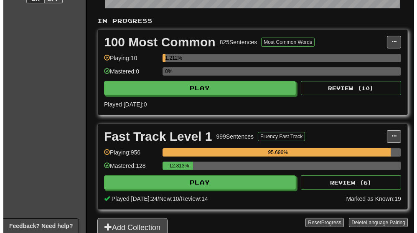
scroll to position [200, 0]
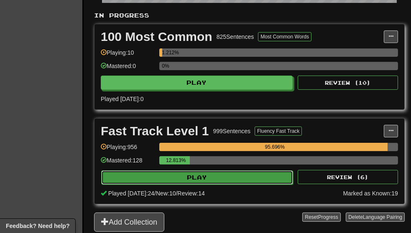
click at [241, 179] on button "Play" at bounding box center [197, 177] width 192 height 14
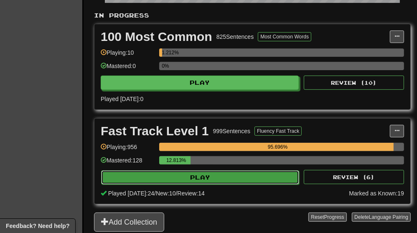
select select "**"
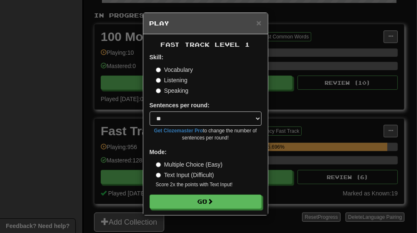
click at [183, 81] on label "Listening" at bounding box center [172, 80] width 32 height 8
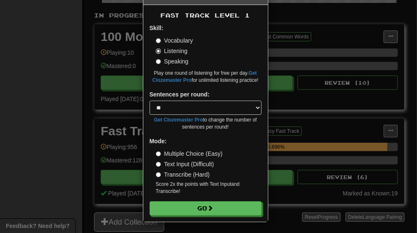
scroll to position [30, 0]
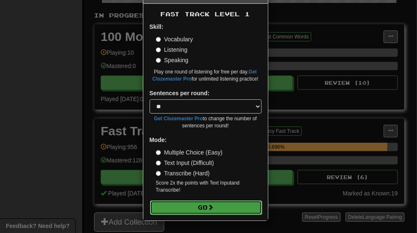
click at [231, 212] on button "Go" at bounding box center [206, 208] width 112 height 14
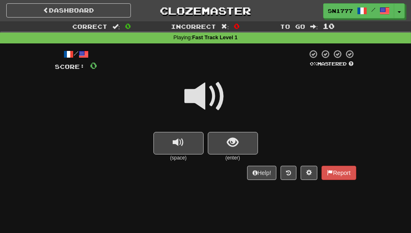
click at [208, 98] on span at bounding box center [206, 97] width 42 height 42
click at [216, 102] on span at bounding box center [206, 97] width 42 height 42
click at [207, 101] on span at bounding box center [206, 97] width 42 height 42
click at [188, 149] on button "replay audio" at bounding box center [178, 143] width 50 height 23
click at [238, 154] on button "show sentence" at bounding box center [233, 143] width 50 height 23
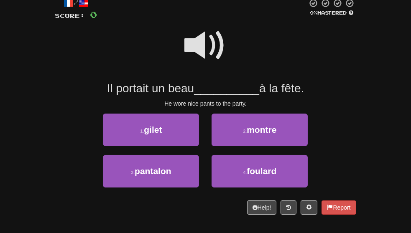
scroll to position [52, 0]
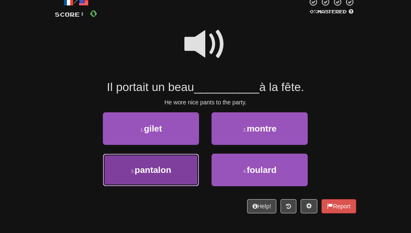
click at [168, 186] on button "3 . pantalon" at bounding box center [151, 170] width 96 height 33
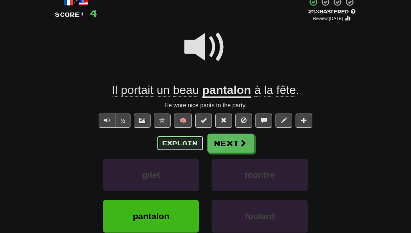
click at [168, 150] on button "Explain" at bounding box center [180, 143] width 46 height 14
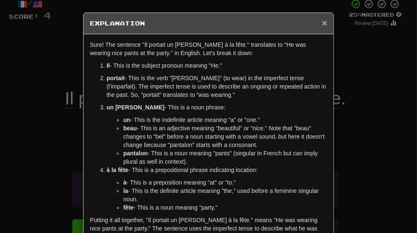
click at [322, 23] on span "×" at bounding box center [324, 23] width 5 height 10
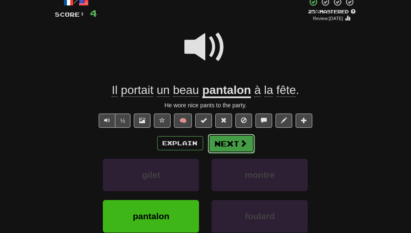
click at [241, 147] on span at bounding box center [244, 144] width 8 height 8
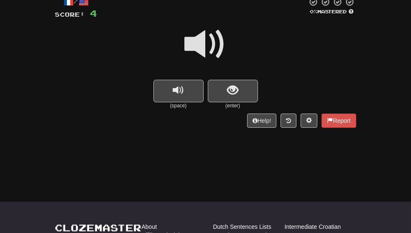
click at [212, 44] on span at bounding box center [206, 44] width 42 height 42
click at [201, 48] on span at bounding box center [206, 44] width 42 height 42
click at [207, 46] on span at bounding box center [206, 44] width 42 height 42
click at [233, 93] on span "show sentence" at bounding box center [232, 90] width 11 height 11
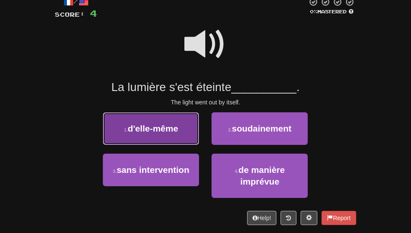
click at [163, 145] on button "1 . d'elle-même" at bounding box center [151, 128] width 96 height 33
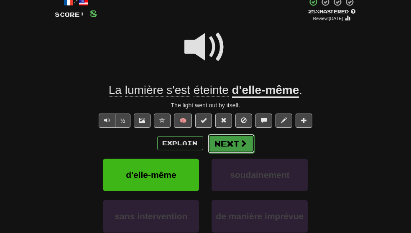
click at [229, 153] on button "Next" at bounding box center [231, 143] width 47 height 19
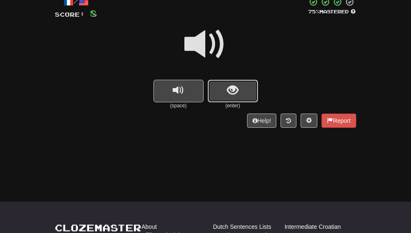
click at [247, 98] on button "show sentence" at bounding box center [233, 91] width 50 height 23
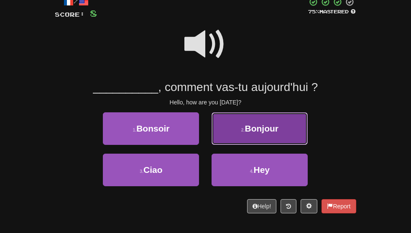
click at [274, 133] on span "Bonjour" at bounding box center [261, 129] width 33 height 10
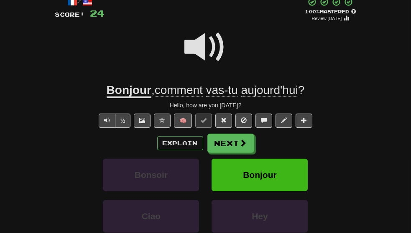
click at [212, 53] on span at bounding box center [206, 47] width 42 height 42
click at [218, 63] on span at bounding box center [206, 47] width 42 height 42
click at [219, 56] on span at bounding box center [206, 47] width 42 height 42
click at [211, 64] on span at bounding box center [206, 47] width 42 height 42
click at [216, 61] on span at bounding box center [206, 47] width 42 height 42
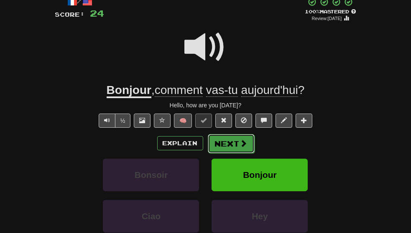
click at [236, 153] on button "Next" at bounding box center [231, 143] width 47 height 19
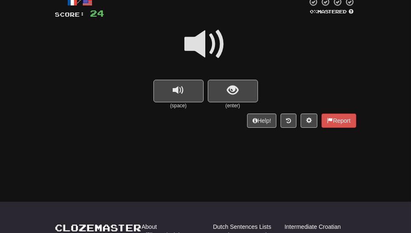
click at [213, 46] on span at bounding box center [206, 44] width 42 height 42
click at [203, 78] on div at bounding box center [205, 50] width 301 height 60
click at [181, 87] on span "replay audio" at bounding box center [178, 90] width 11 height 11
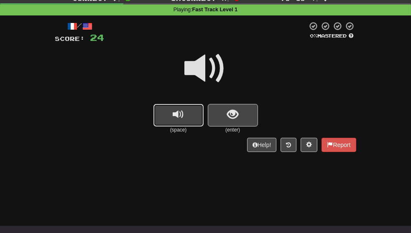
scroll to position [0, 0]
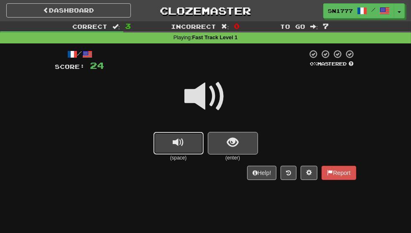
click at [185, 142] on button "replay audio" at bounding box center [178, 143] width 50 height 23
click at [186, 144] on button "replay audio" at bounding box center [178, 143] width 50 height 23
click at [242, 147] on button "show sentence" at bounding box center [233, 143] width 50 height 23
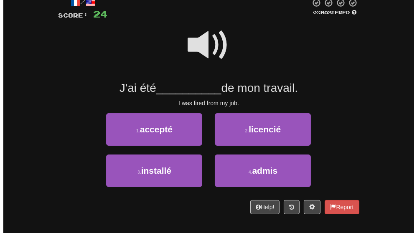
scroll to position [51, 0]
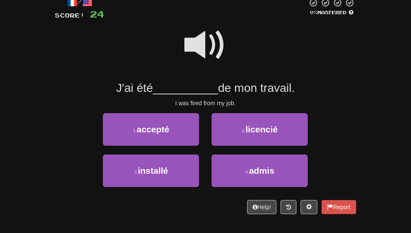
click at [216, 53] on span at bounding box center [206, 45] width 42 height 42
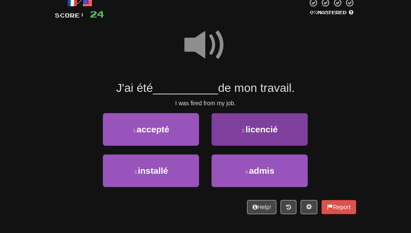
click at [248, 146] on button "2 . licencié" at bounding box center [259, 129] width 96 height 33
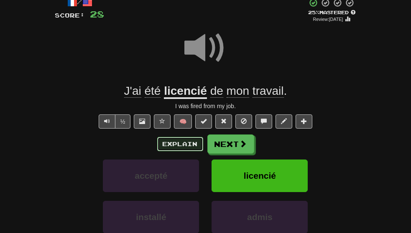
click at [186, 151] on button "Explain" at bounding box center [180, 144] width 46 height 14
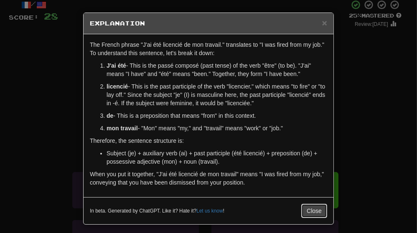
click at [306, 208] on button "Close" at bounding box center [314, 211] width 26 height 14
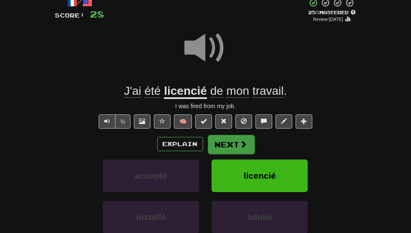
click at [241, 148] on span at bounding box center [244, 144] width 8 height 8
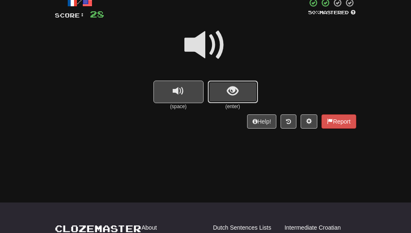
click at [244, 102] on button "show sentence" at bounding box center [233, 92] width 50 height 23
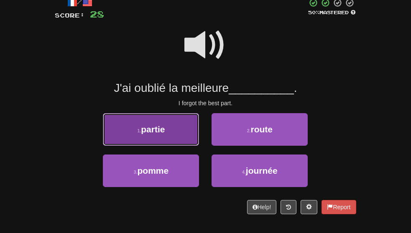
click at [182, 142] on button "1 . partie" at bounding box center [151, 129] width 96 height 33
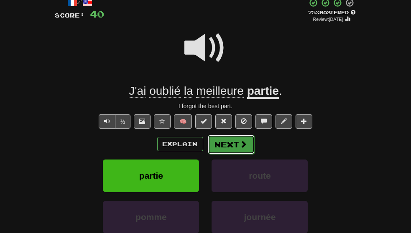
click at [245, 148] on span at bounding box center [244, 144] width 8 height 8
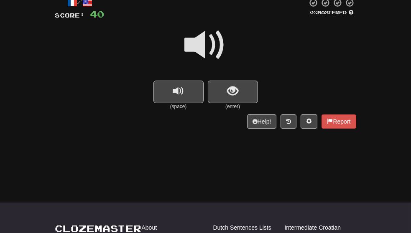
click at [208, 44] on span at bounding box center [206, 45] width 42 height 42
click at [242, 95] on button "show sentence" at bounding box center [233, 92] width 50 height 23
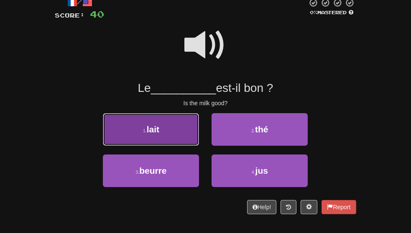
click at [167, 140] on button "1 . lait" at bounding box center [151, 129] width 96 height 33
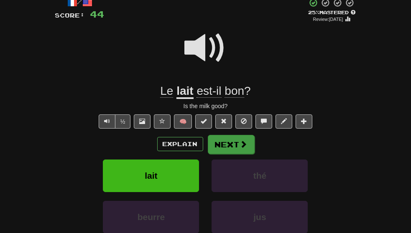
click at [221, 154] on button "Next" at bounding box center [231, 144] width 47 height 19
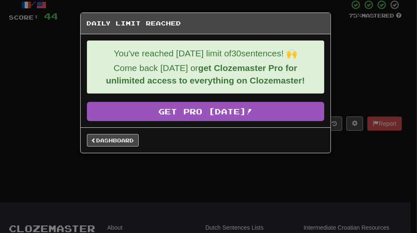
click at [235, 204] on div "Daily Limit Reached You've reached today's limit of 30 sentences! 🙌 Come back t…" at bounding box center [208, 116] width 417 height 233
click at [122, 143] on link "Dashboard" at bounding box center [113, 140] width 52 height 13
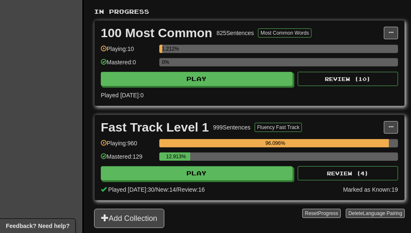
scroll to position [204, 0]
